Goal: Task Accomplishment & Management: Manage account settings

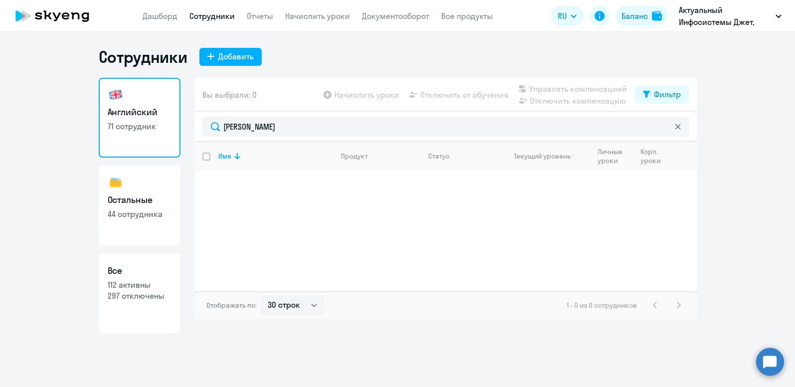
select select "30"
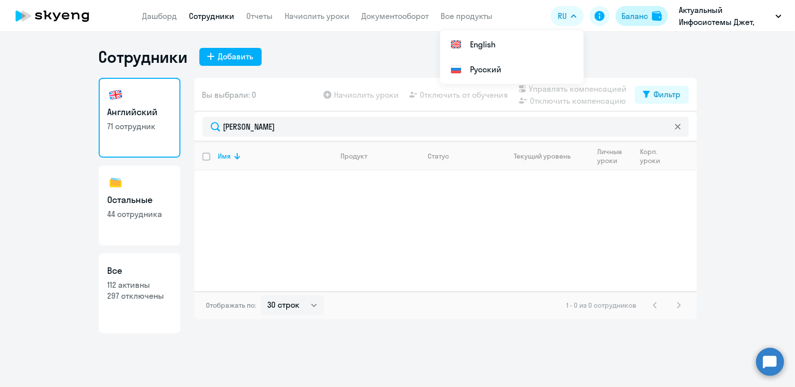
click at [640, 22] on button "Баланс" at bounding box center [641, 16] width 52 height 20
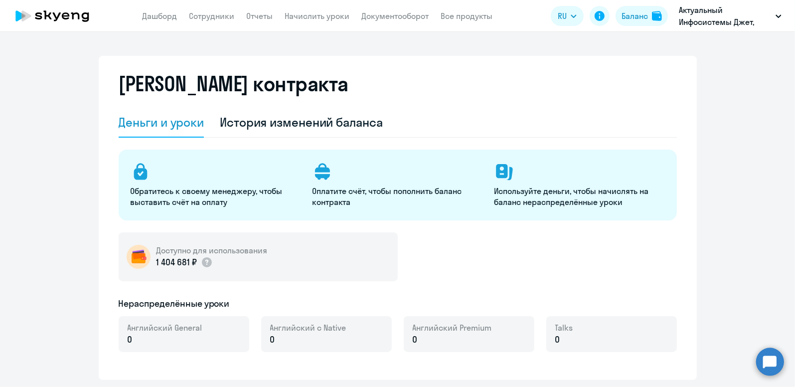
select select "english_adult_not_native_speaker"
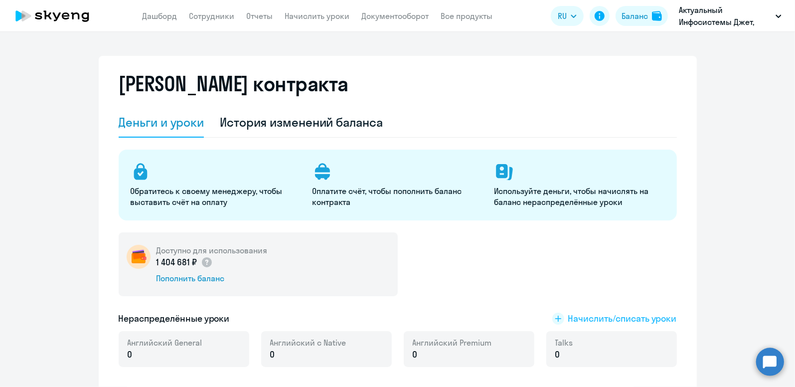
click at [602, 319] on span "Начислить/списать уроки" at bounding box center [622, 318] width 109 height 13
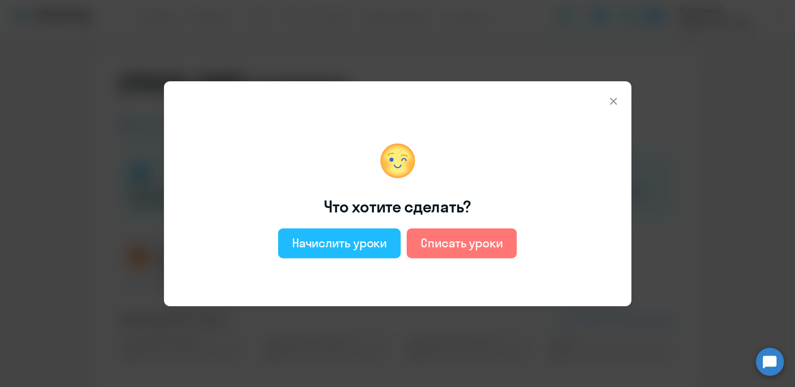
click at [370, 244] on div "Начислить уроки" at bounding box center [339, 243] width 95 height 16
select select "english_adult_not_native_speaker"
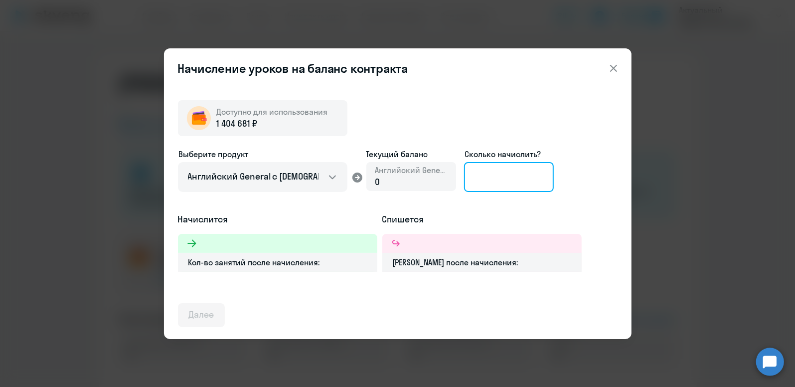
click at [492, 175] on input at bounding box center [509, 177] width 90 height 30
type input "4"
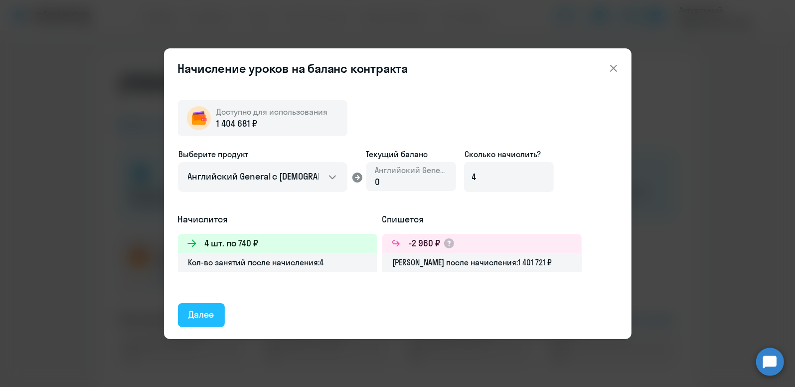
click at [214, 310] on button "Далее" at bounding box center [201, 315] width 47 height 24
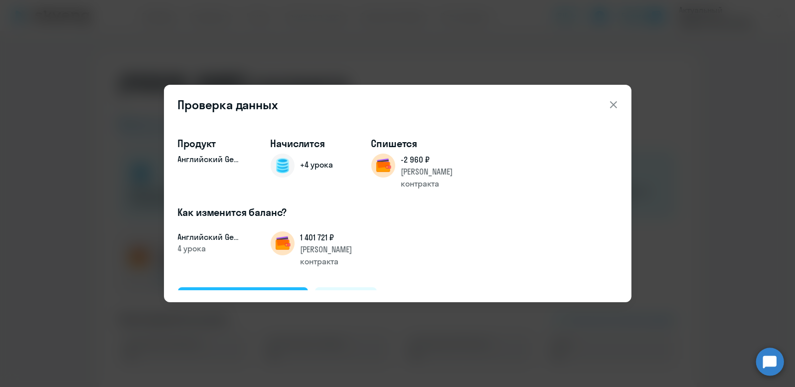
click at [272, 292] on div "Подтвердить и начислить" at bounding box center [243, 298] width 109 height 13
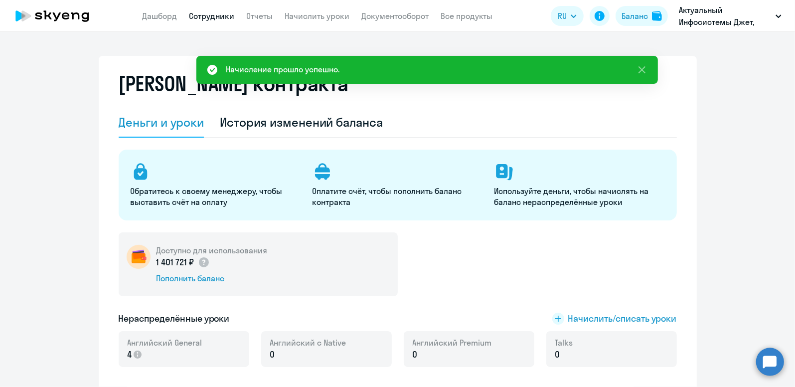
click at [217, 17] on link "Сотрудники" at bounding box center [211, 16] width 45 height 10
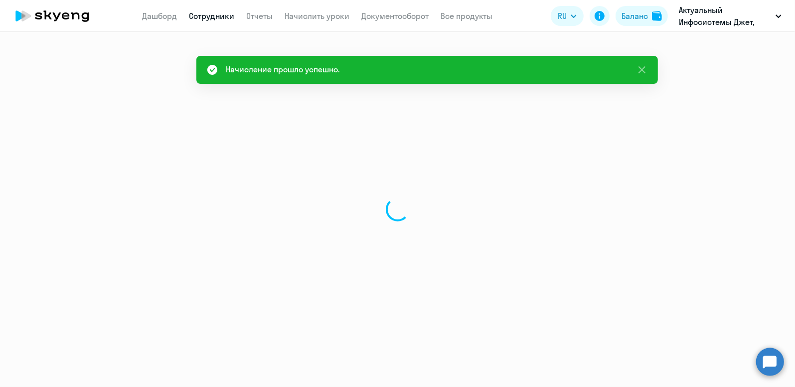
select select "30"
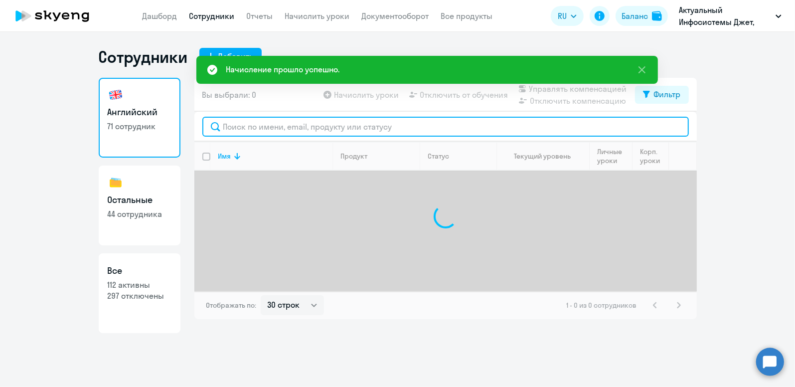
click at [245, 126] on input "text" at bounding box center [445, 127] width 486 height 20
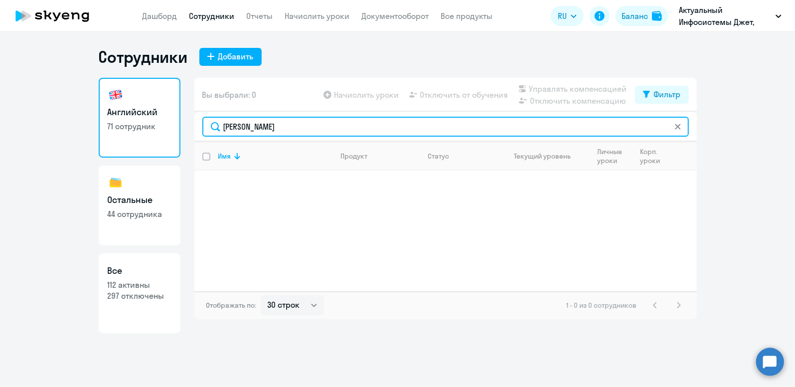
drag, startPoint x: 280, startPoint y: 126, endPoint x: 141, endPoint y: 140, distance: 140.3
click at [141, 140] on div "Английский 71 сотрудник Остальные 44 сотрудника Все 112 активны 297 отключены В…" at bounding box center [398, 205] width 598 height 255
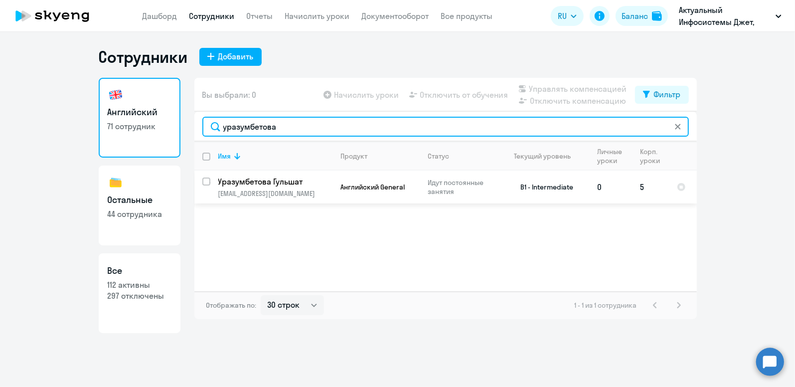
type input "уразумбетова"
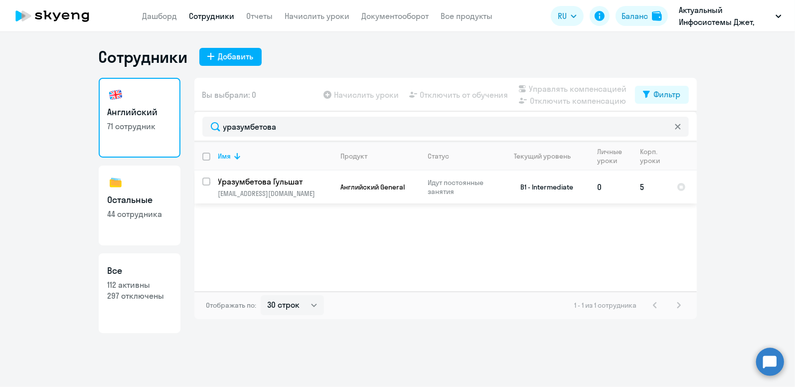
click at [288, 183] on p "Уразумбетова Гульшат" at bounding box center [274, 181] width 113 height 11
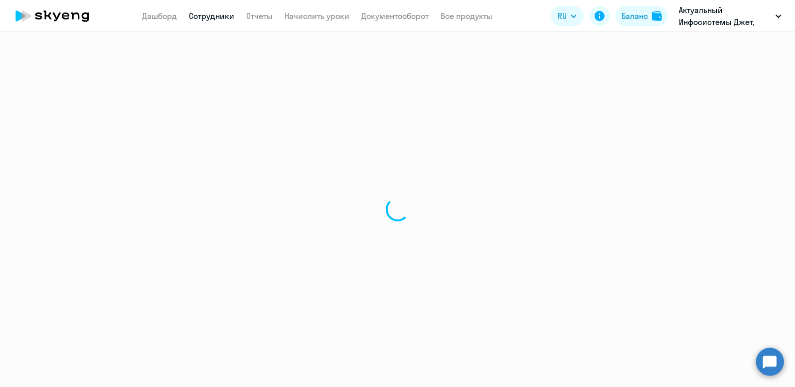
select select "english"
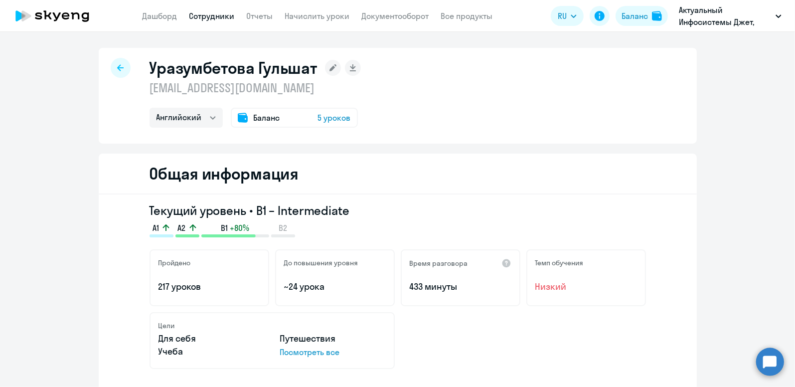
click at [260, 117] on span "Баланс" at bounding box center [267, 118] width 26 height 12
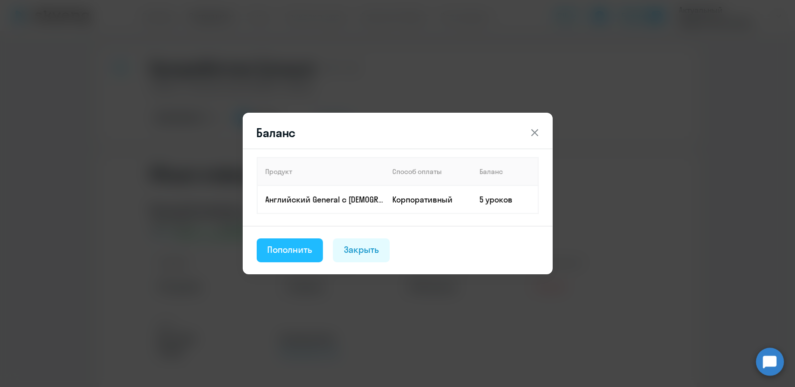
click at [285, 248] on div "Пополнить" at bounding box center [290, 249] width 45 height 13
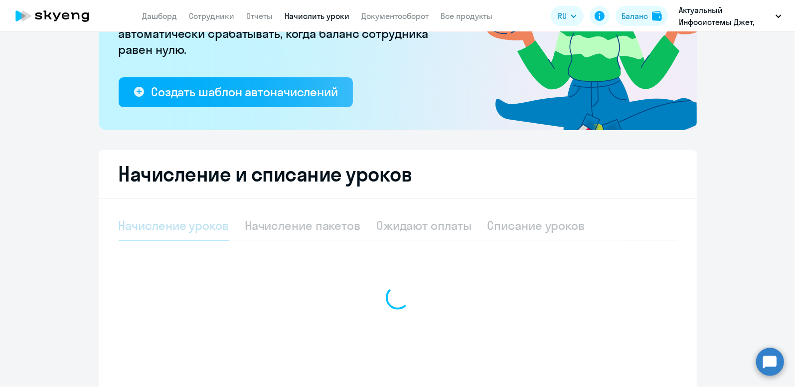
select select "10"
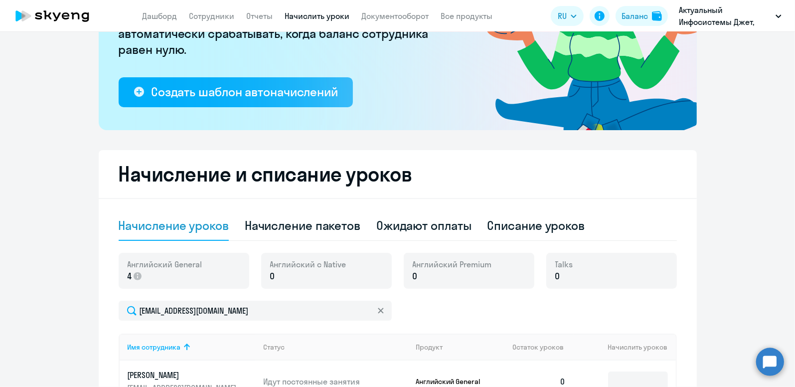
scroll to position [299, 0]
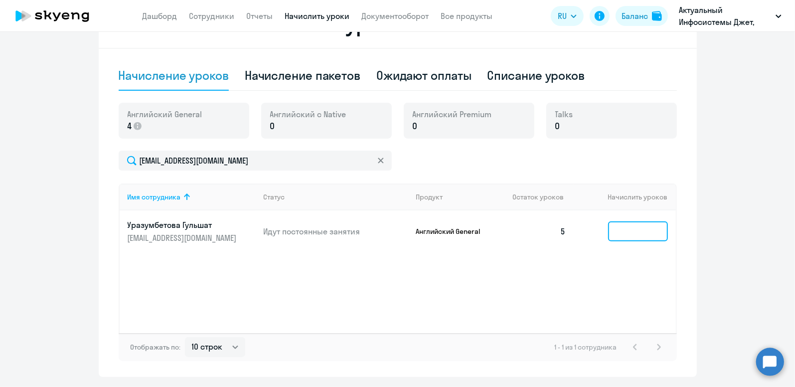
click at [617, 229] on input at bounding box center [638, 231] width 60 height 20
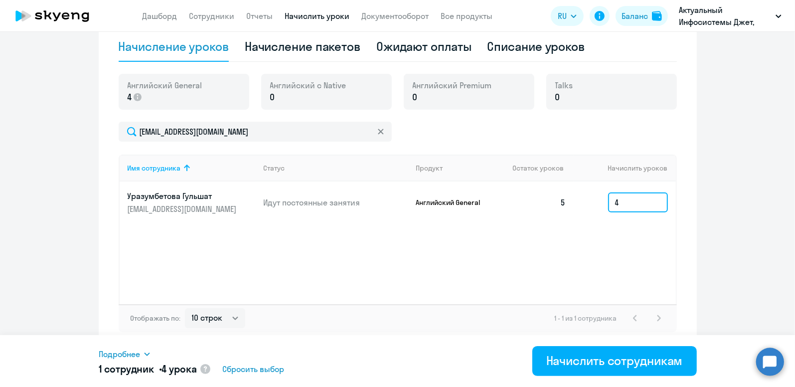
scroll to position [328, 0]
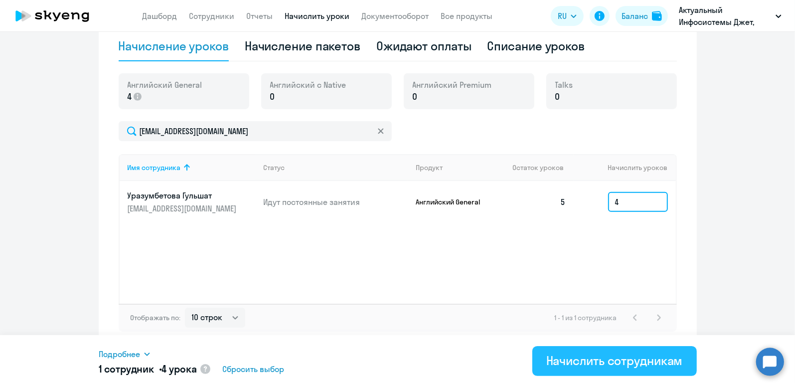
type input "4"
click at [614, 362] on div "Начислить сотрудникам" at bounding box center [614, 360] width 137 height 16
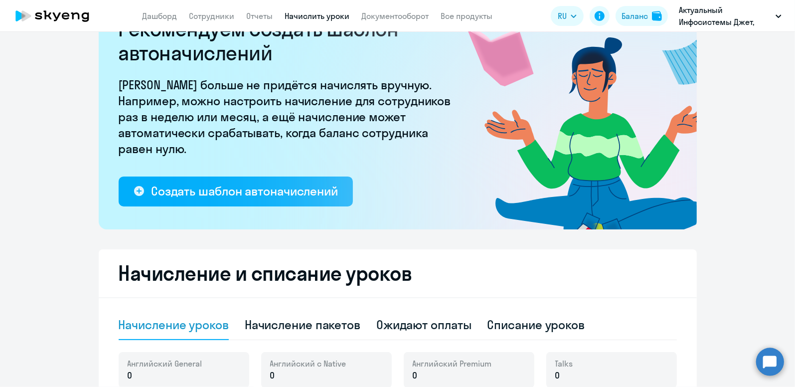
scroll to position [0, 0]
